Goal: Transaction & Acquisition: Purchase product/service

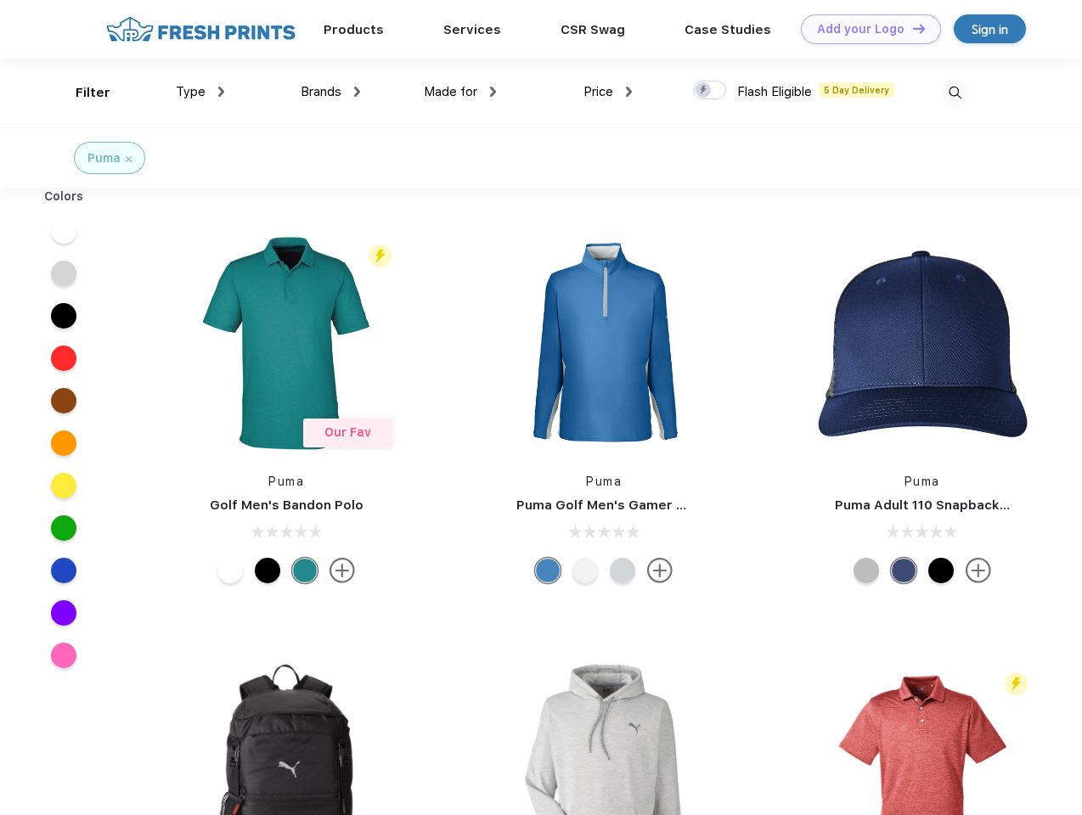
click at [864, 29] on link "Add your Logo Design Tool" at bounding box center [871, 29] width 140 height 30
click at [0, 0] on div "Design Tool" at bounding box center [0, 0] width 0 height 0
click at [911, 28] on link "Add your Logo Design Tool" at bounding box center [871, 29] width 140 height 30
click at [82, 93] on div "Filter" at bounding box center [93, 93] width 35 height 20
click at [200, 92] on span "Type" at bounding box center [191, 91] width 30 height 15
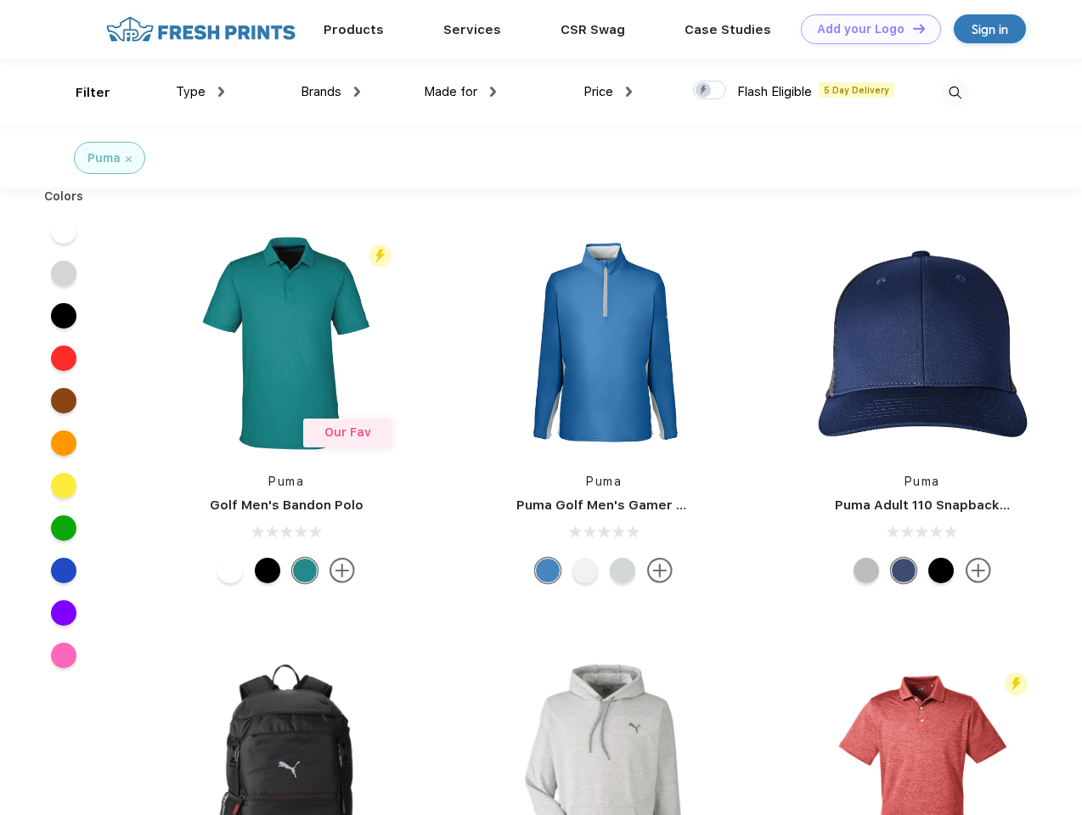
click at [330, 92] on span "Brands" at bounding box center [321, 91] width 41 height 15
click at [460, 92] on span "Made for" at bounding box center [450, 91] width 53 height 15
click at [608, 92] on span "Price" at bounding box center [598, 91] width 30 height 15
click at [710, 91] on div at bounding box center [709, 90] width 33 height 19
click at [704, 91] on input "checkbox" at bounding box center [698, 85] width 11 height 11
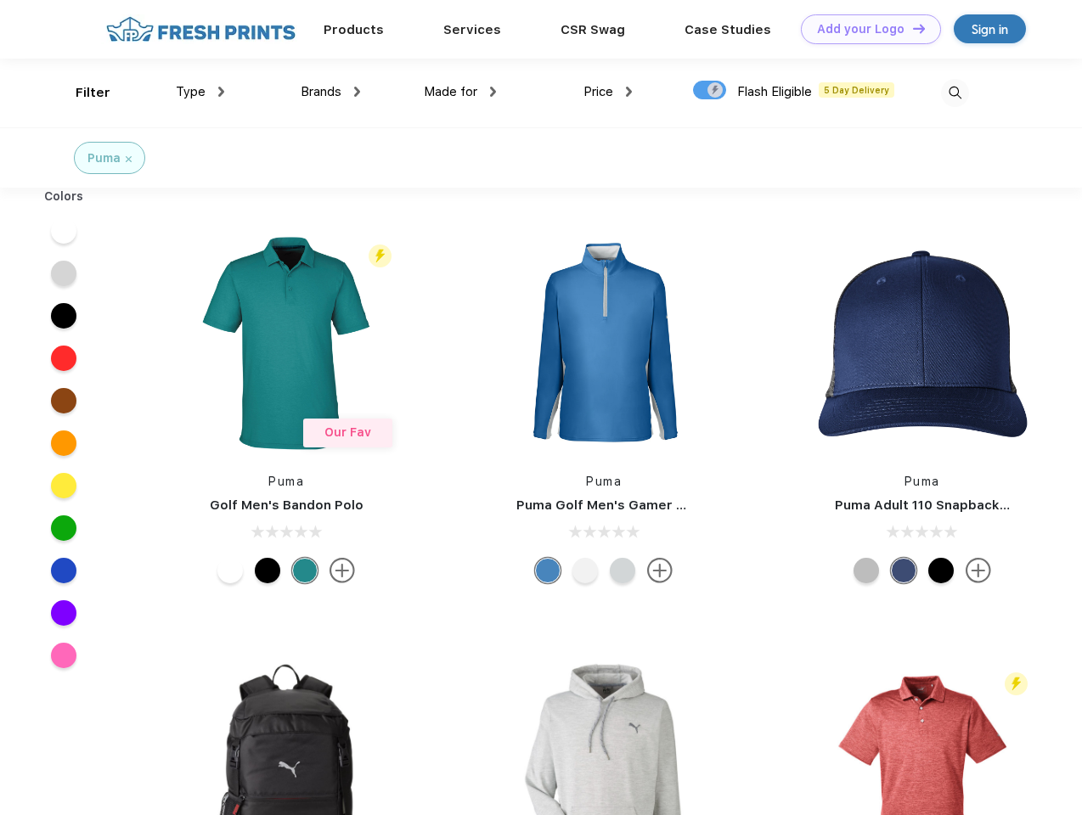
click at [954, 93] on img at bounding box center [955, 93] width 28 height 28
